Goal: Navigation & Orientation: Find specific page/section

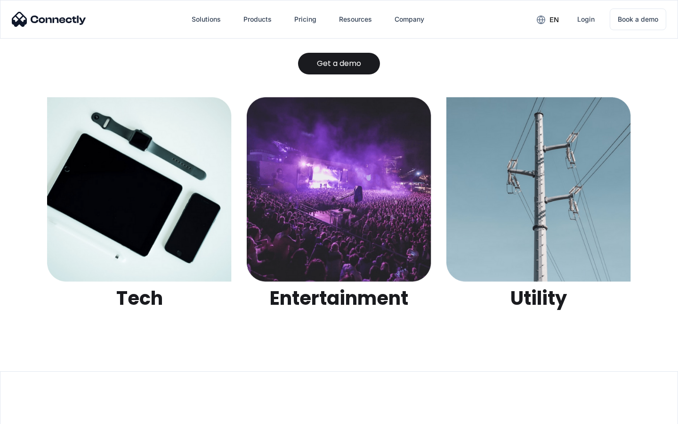
scroll to position [2971, 0]
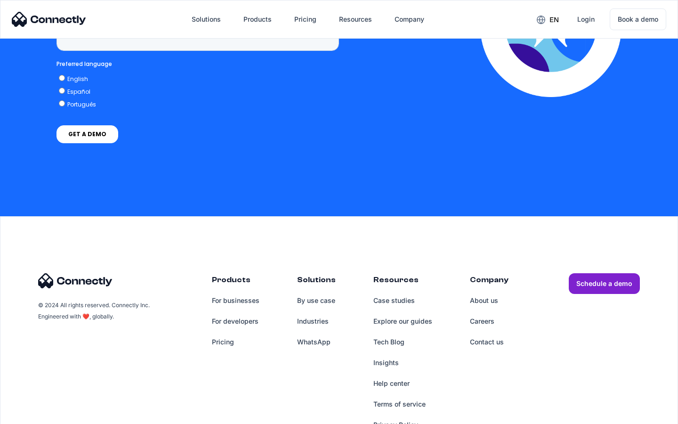
scroll to position [2398, 0]
